Goal: Complete application form: Complete application form

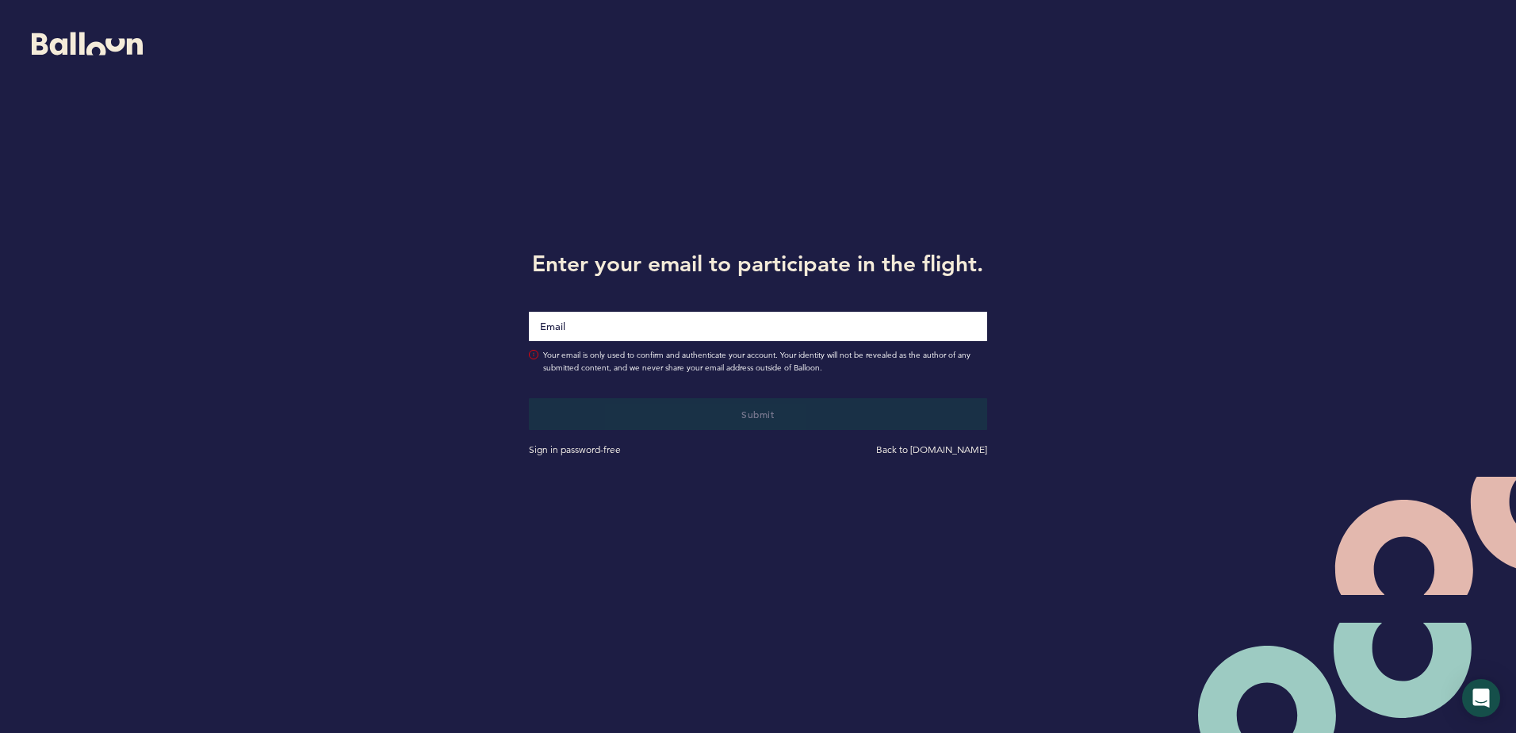
click at [611, 326] on input "Email" at bounding box center [758, 326] width 458 height 29
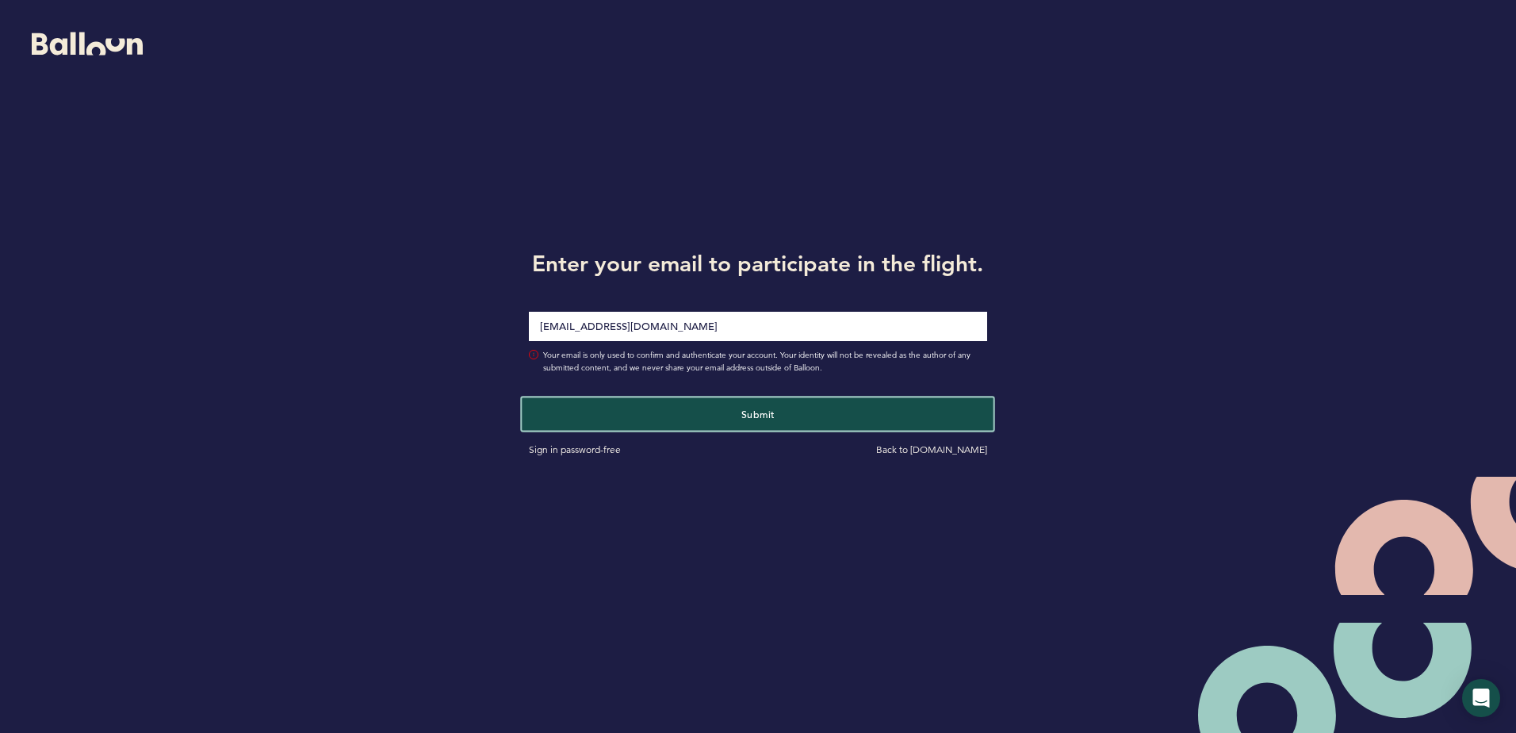
click at [782, 400] on button "Submit" at bounding box center [759, 413] width 472 height 33
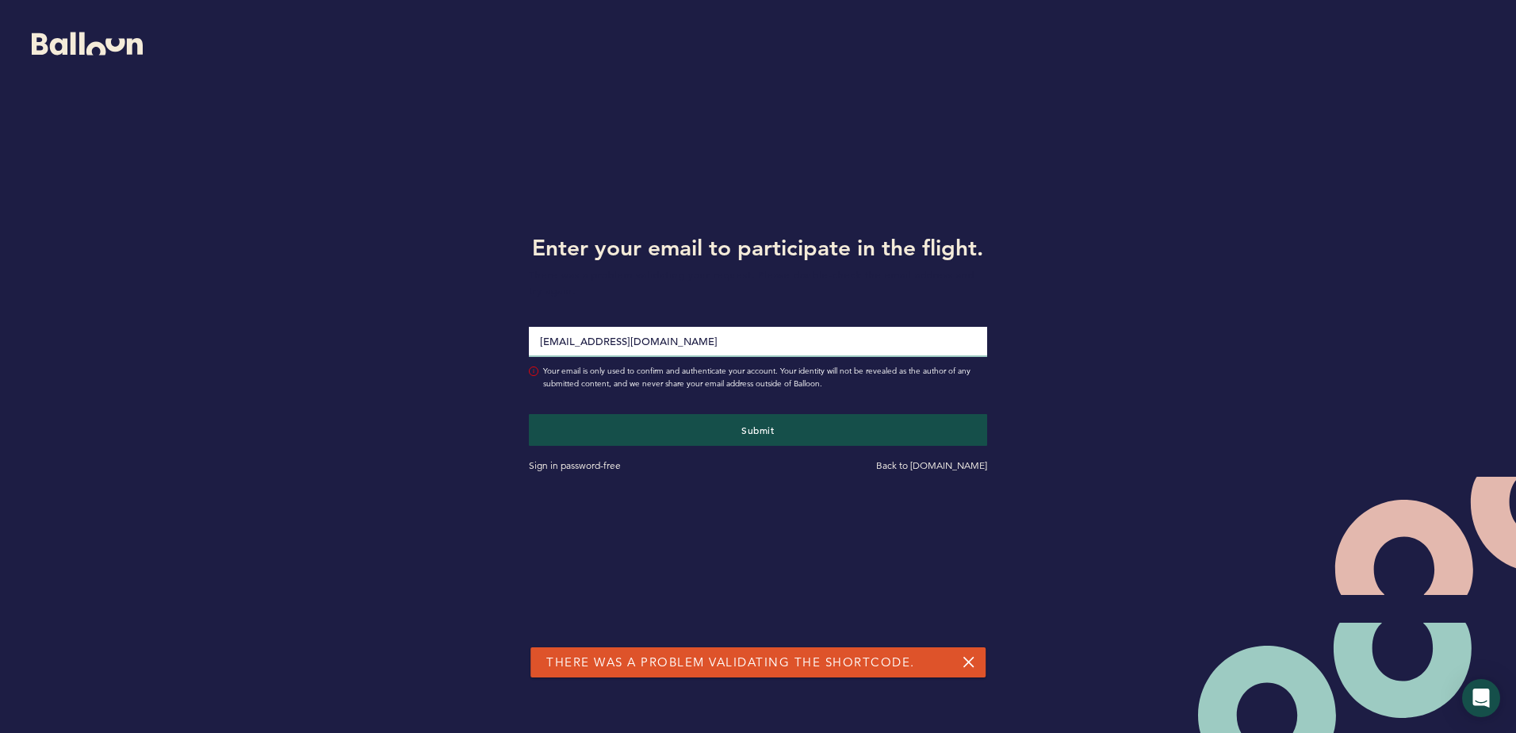
click at [690, 345] on input "cdwyer616@yahoo.com" at bounding box center [758, 342] width 458 height 30
drag, startPoint x: 691, startPoint y: 345, endPoint x: 339, endPoint y: 337, distance: 352.2
click at [339, 337] on div "Enter your email to participate in the flight. There was a problem validating y…" at bounding box center [758, 350] width 1516 height 701
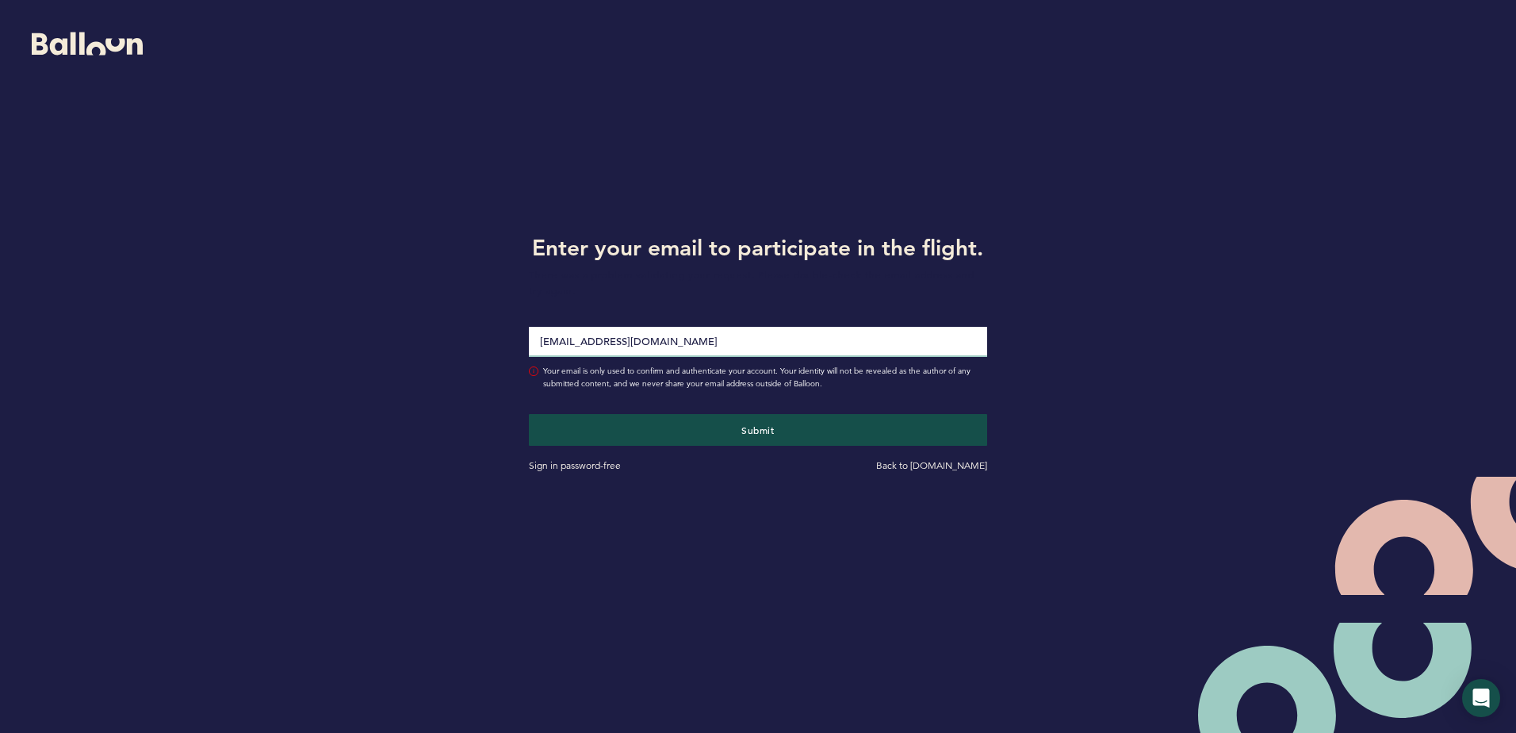
type input "[EMAIL_ADDRESS][DOMAIN_NAME]"
click at [529, 414] on button "Submit" at bounding box center [758, 430] width 458 height 32
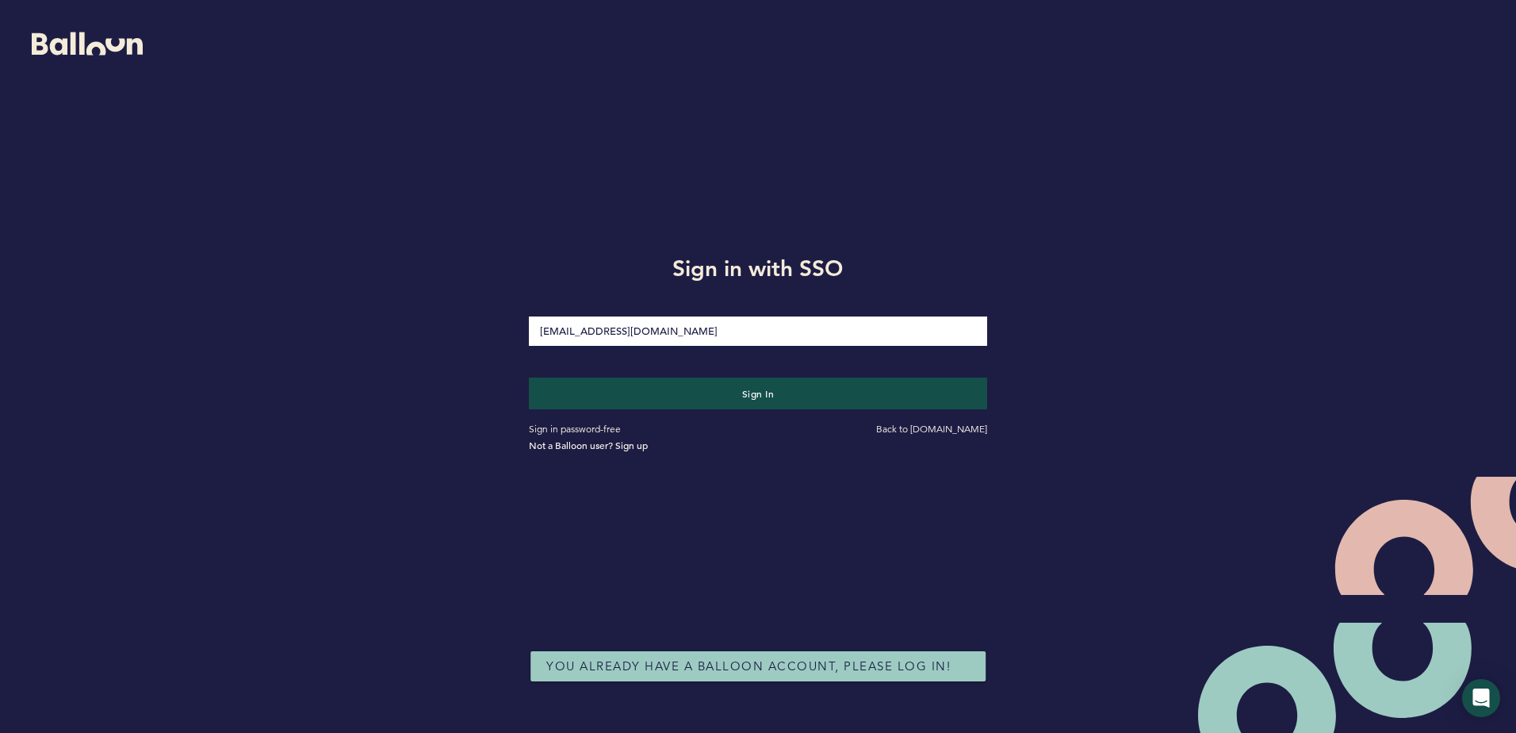
type input "[EMAIL_ADDRESS][DOMAIN_NAME]"
click at [529, 377] on button "Sign in" at bounding box center [758, 393] width 458 height 32
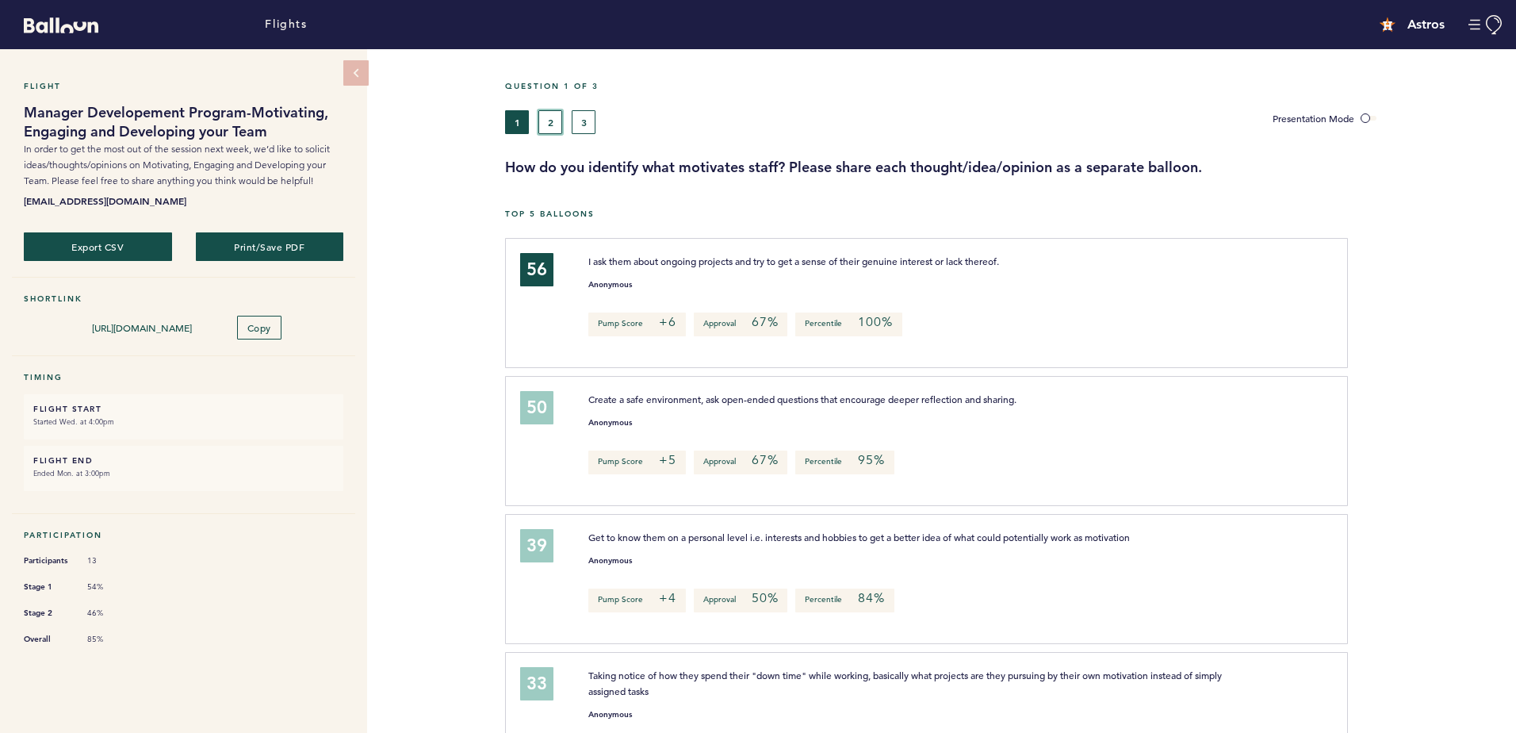
click at [555, 125] on button "2" at bounding box center [550, 122] width 24 height 24
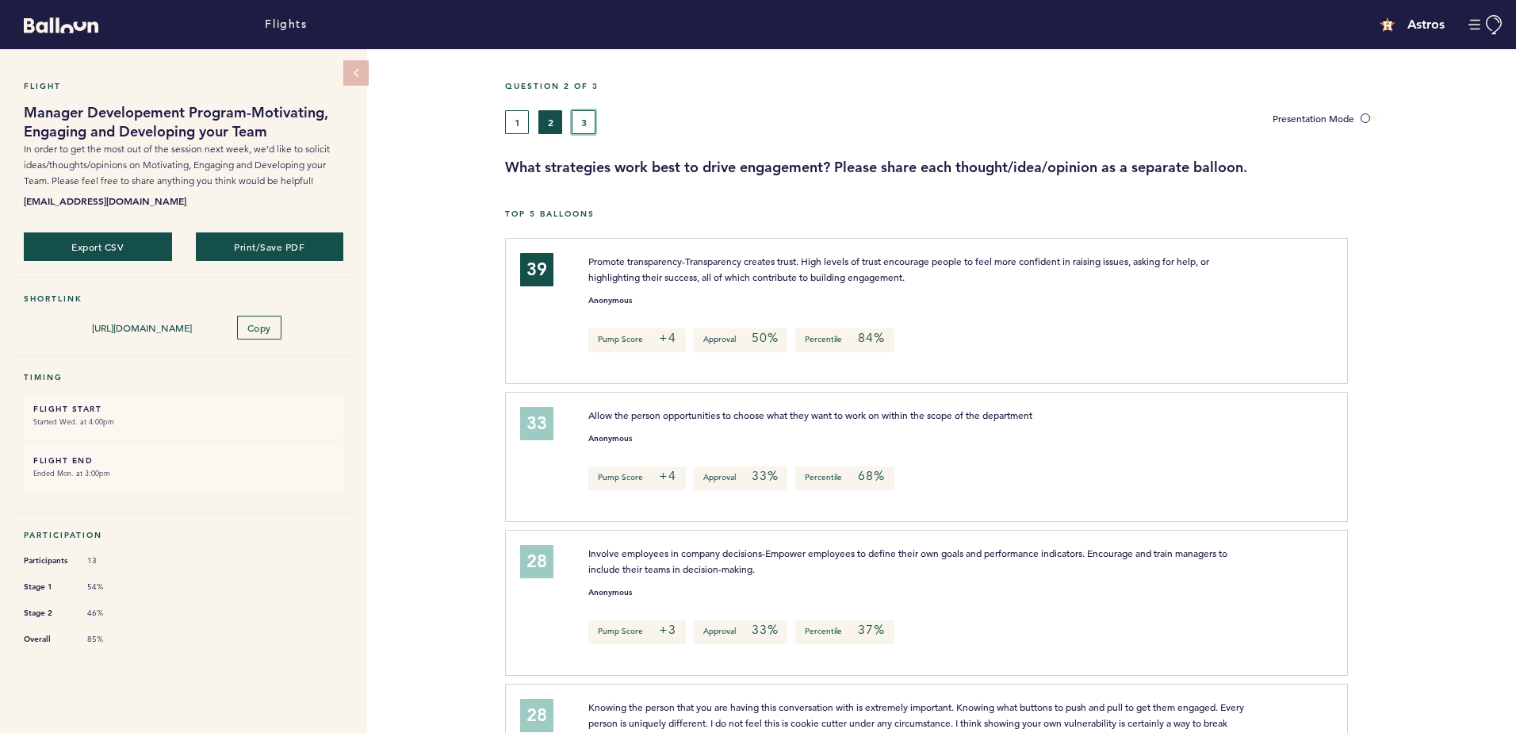
click at [594, 117] on button "3" at bounding box center [584, 122] width 24 height 24
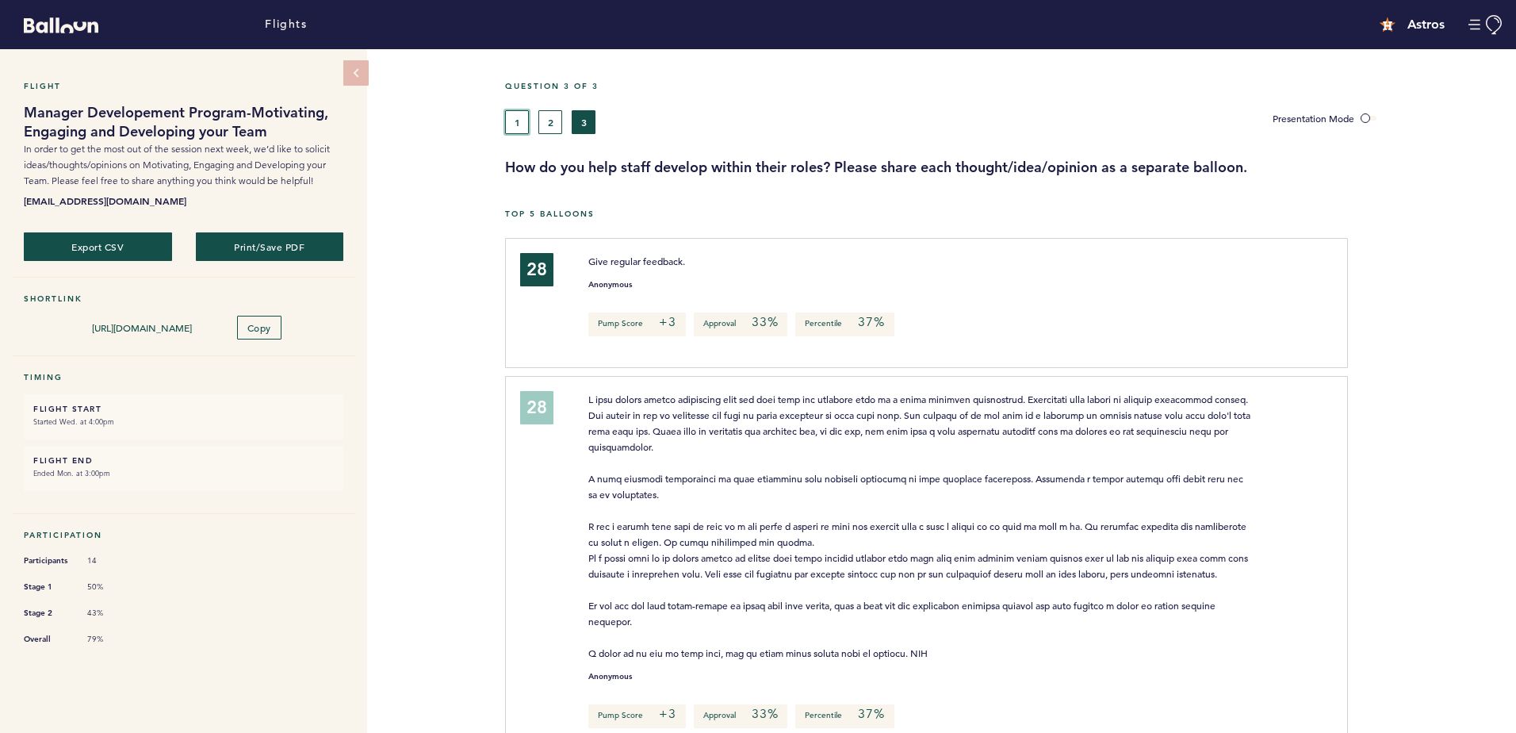
click at [526, 121] on button "1" at bounding box center [517, 122] width 24 height 24
